Goal: Task Accomplishment & Management: Use online tool/utility

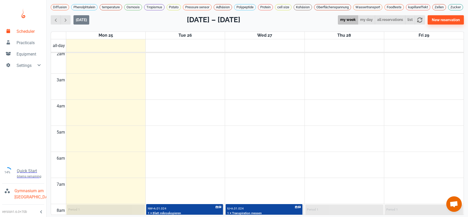
scroll to position [160, 0]
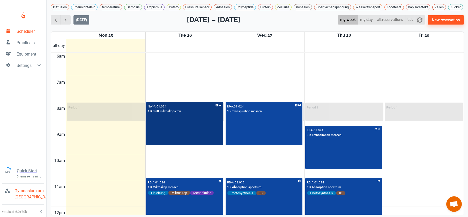
click at [185, 135] on div "NW • A.01.024 1 × Blatt mikroskopieren" at bounding box center [185, 124] width 76 height 42
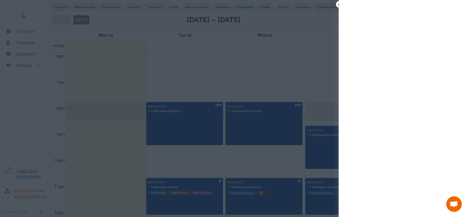
scroll to position [2, 0]
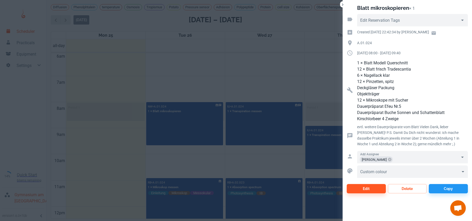
click at [249, 65] on div at bounding box center [236, 110] width 472 height 221
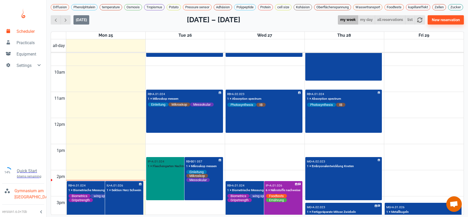
scroll to position [247, 0]
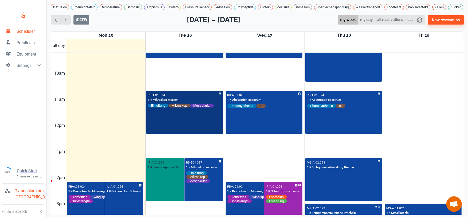
click at [164, 117] on div "RB • A.01.024 1 × Mikroskop messen Einleitung Mikroskop Messokular" at bounding box center [185, 112] width 76 height 42
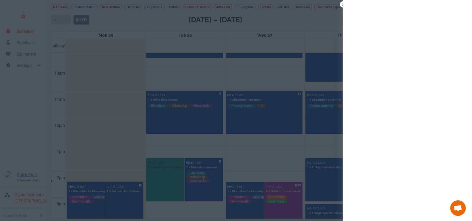
click at [172, 76] on div at bounding box center [236, 110] width 472 height 221
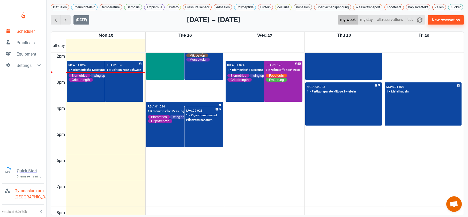
scroll to position [369, 0]
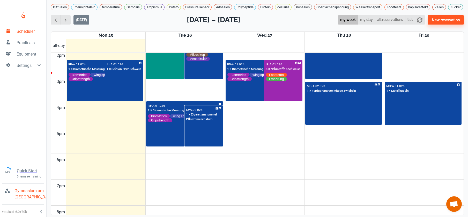
click at [278, 144] on td at bounding box center [264, 146] width 397 height 13
